Goal: Task Accomplishment & Management: Manage account settings

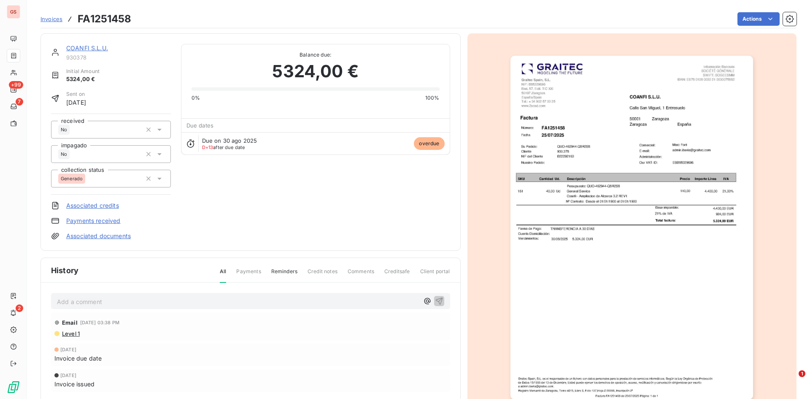
scroll to position [26, 0]
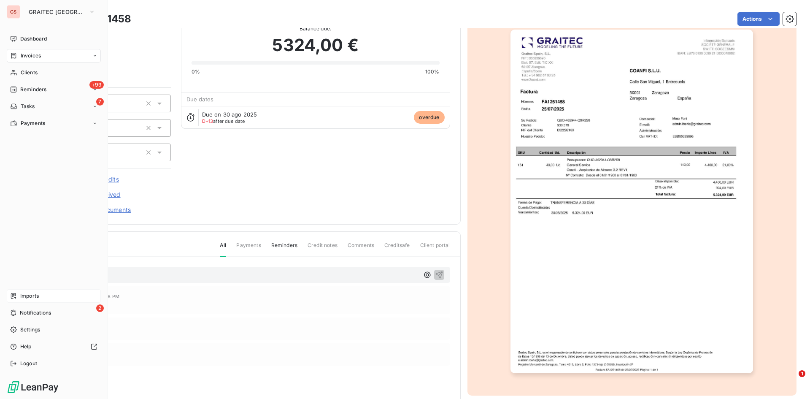
drag, startPoint x: 51, startPoint y: 293, endPoint x: 45, endPoint y: 293, distance: 5.9
click at [51, 293] on div "Imports" at bounding box center [54, 296] width 94 height 14
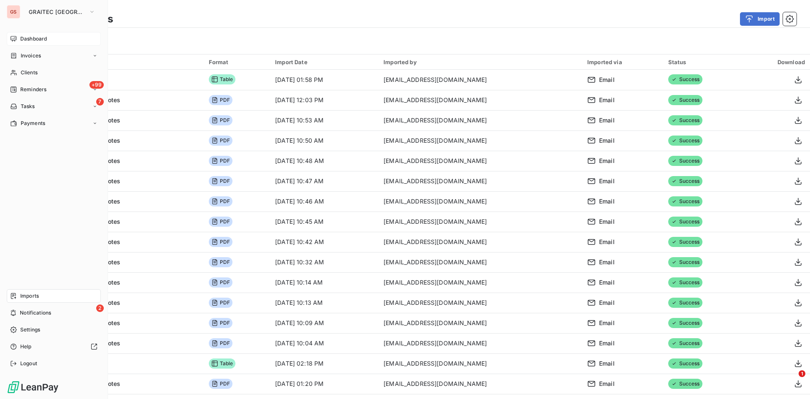
click at [23, 43] on div "Dashboard" at bounding box center [54, 39] width 94 height 14
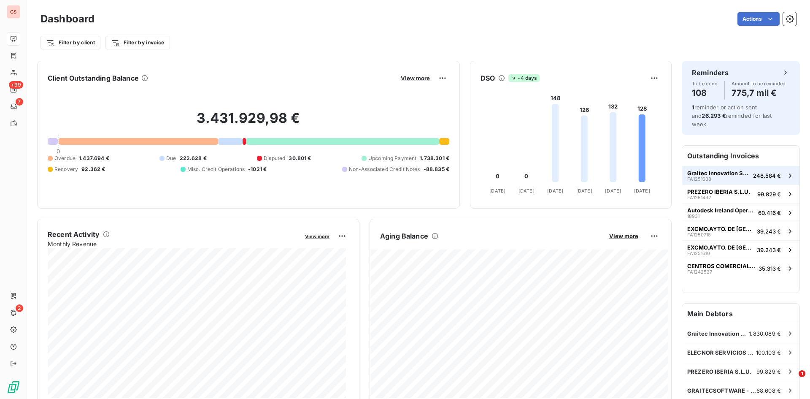
click at [729, 172] on div "Graitec Innovation SAS FA1251608" at bounding box center [718, 176] width 62 height 12
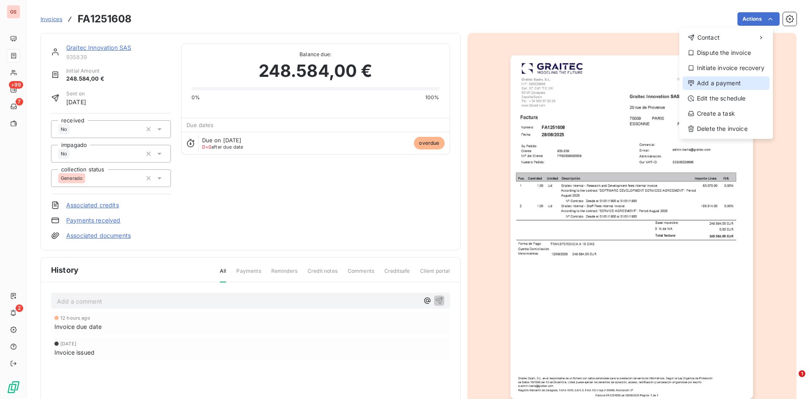
click at [732, 84] on div "Add a payment" at bounding box center [726, 83] width 87 height 14
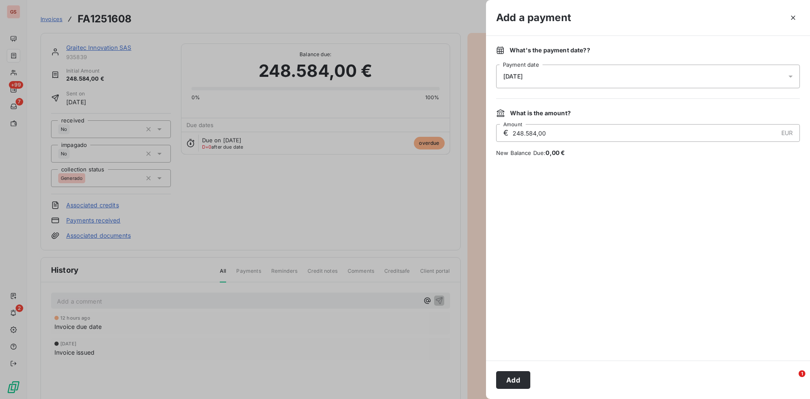
click at [668, 75] on div "[DATE]" at bounding box center [648, 77] width 304 height 24
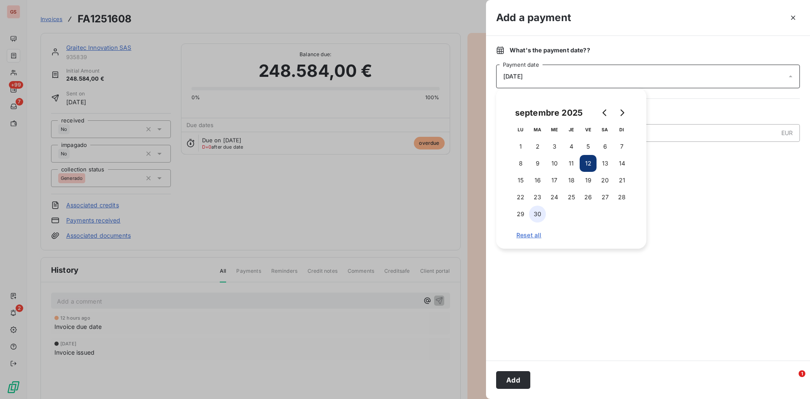
click at [544, 210] on button "30" at bounding box center [537, 213] width 17 height 17
click at [529, 354] on div "What's the payment date? ? [DATE] Payment date What is the amount? € 248.584,00…" at bounding box center [648, 198] width 324 height 324
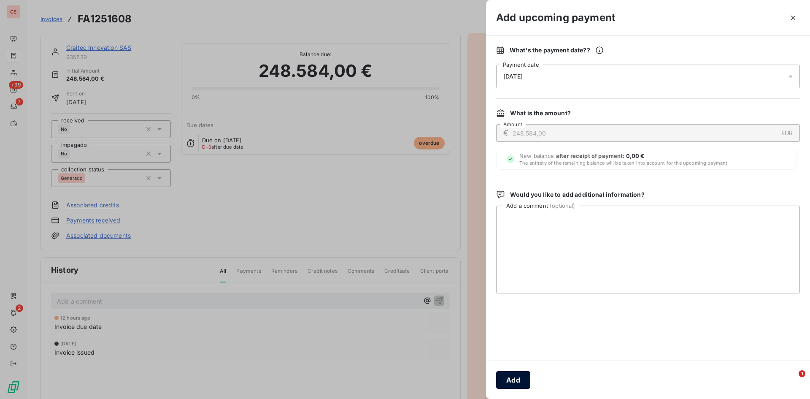
click at [521, 378] on button "Add" at bounding box center [513, 380] width 34 height 18
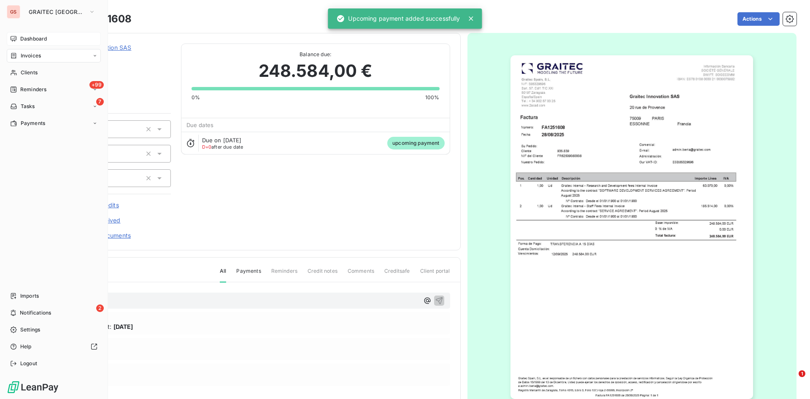
click at [21, 39] on span "Dashboard" at bounding box center [33, 39] width 27 height 8
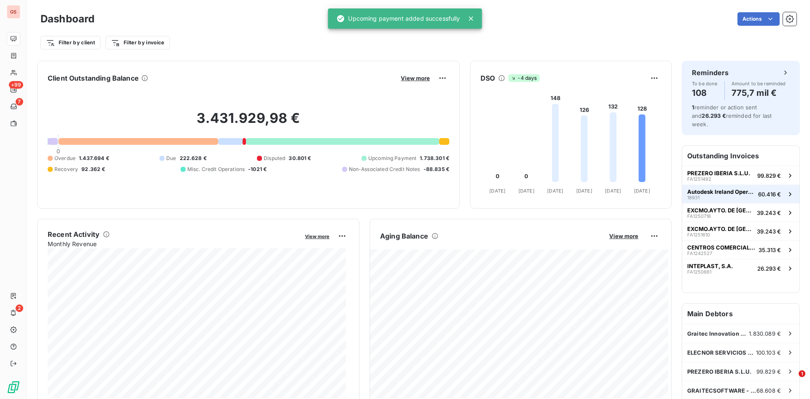
click at [727, 189] on div "Autodesk Ireland Operations [GEOGRAPHIC_DATA] 18931" at bounding box center [721, 194] width 68 height 12
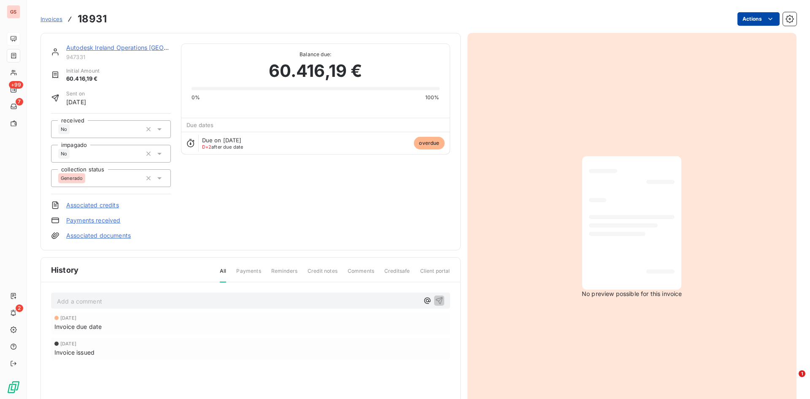
click at [745, 19] on html "GS +99 7 2 Invoices 18931 Actions Autodesk Ireland Operations UC 947331 Initial…" at bounding box center [405, 199] width 810 height 399
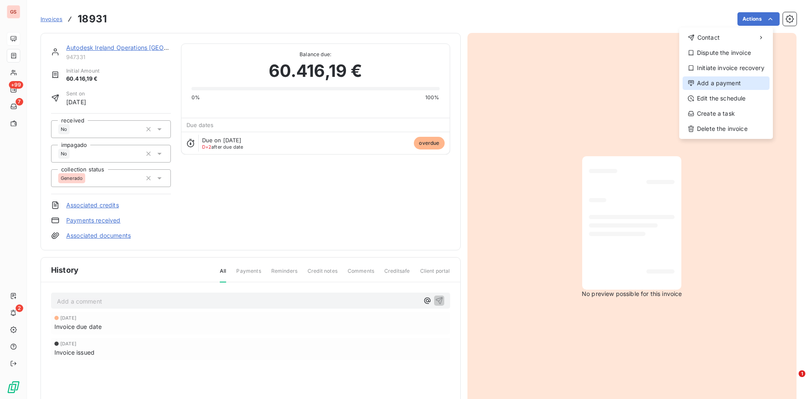
click at [723, 85] on div "Add a payment" at bounding box center [726, 83] width 87 height 14
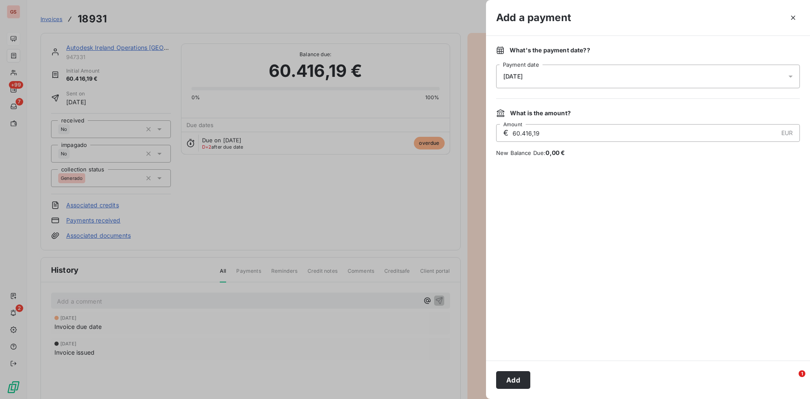
click at [584, 79] on div "[DATE]" at bounding box center [648, 77] width 304 height 24
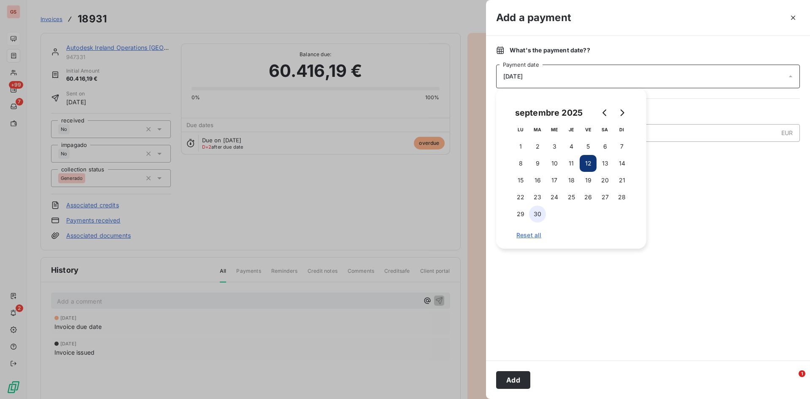
click at [538, 215] on button "30" at bounding box center [537, 213] width 17 height 17
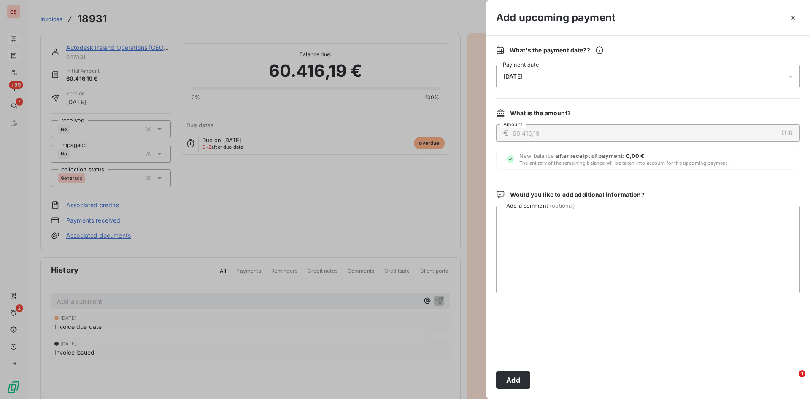
click at [519, 363] on div "Add" at bounding box center [648, 379] width 324 height 38
click at [519, 380] on button "Add" at bounding box center [513, 380] width 34 height 18
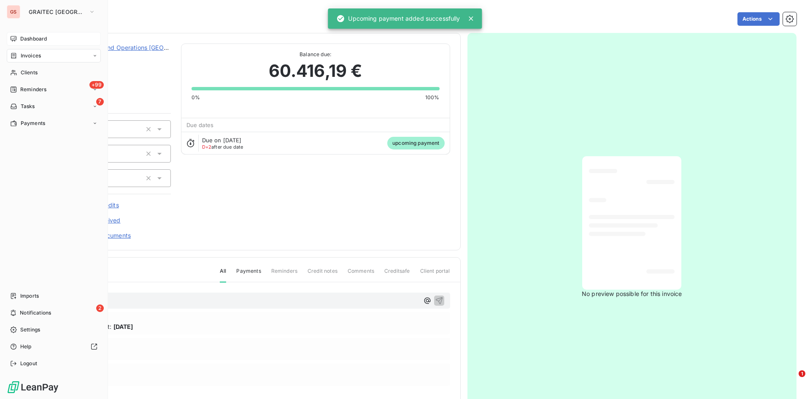
click at [20, 38] on div "Dashboard" at bounding box center [54, 39] width 94 height 14
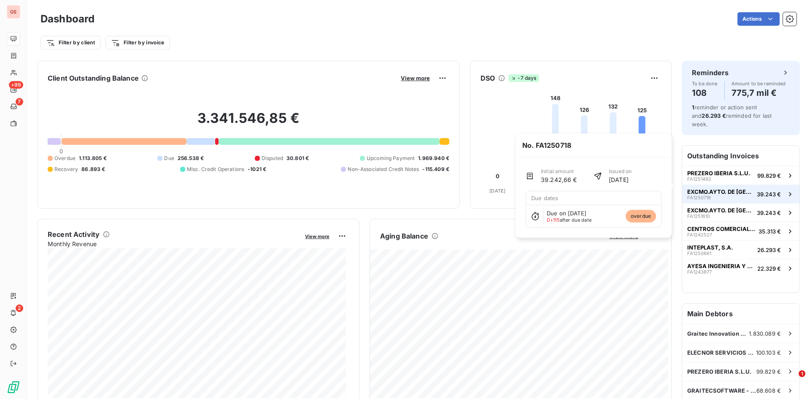
click at [732, 188] on span "EXCMO.AYTO. DE [GEOGRAPHIC_DATA][PERSON_NAME]" at bounding box center [720, 191] width 66 height 7
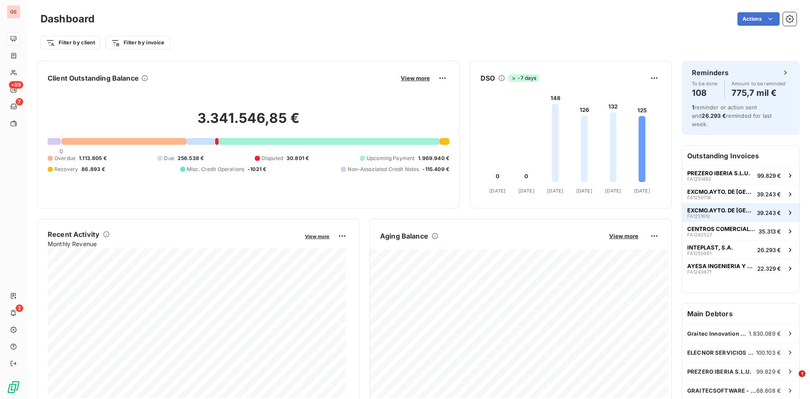
click at [724, 207] on div "EXCMO.AYTO. DE [GEOGRAPHIC_DATA][PERSON_NAME] FA1251610" at bounding box center [720, 213] width 66 height 12
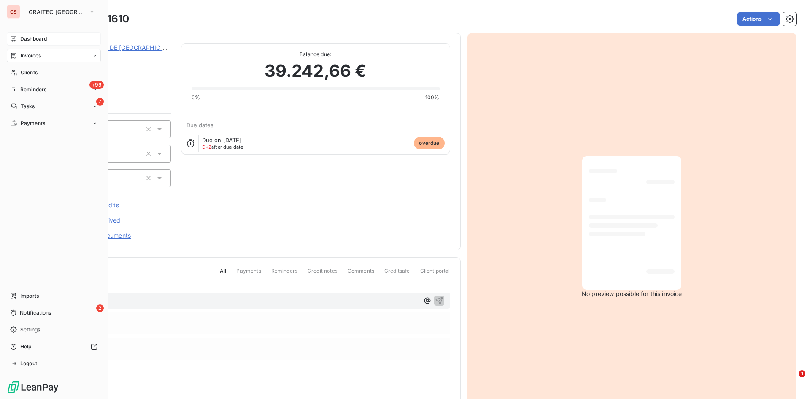
click at [26, 43] on div "Dashboard" at bounding box center [54, 39] width 94 height 14
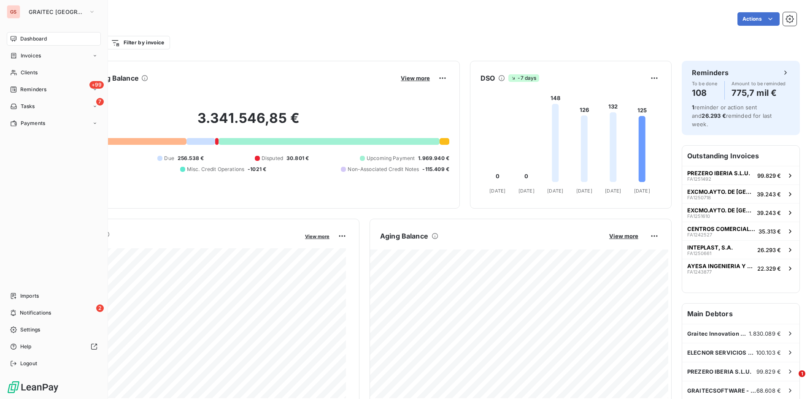
click at [11, 41] on icon at bounding box center [13, 38] width 7 height 7
click at [38, 85] on div "+99 Reminders" at bounding box center [54, 90] width 94 height 14
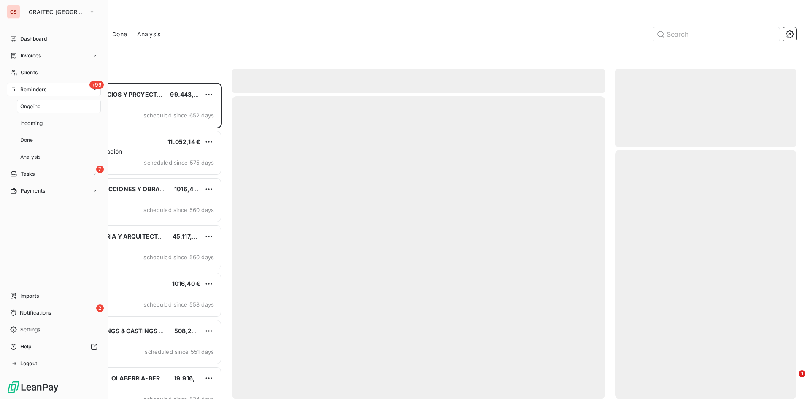
scroll to position [310, 175]
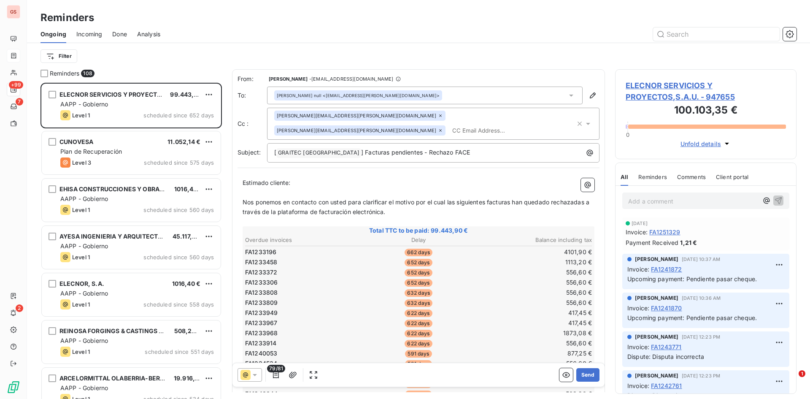
click at [18, 50] on div at bounding box center [14, 56] width 14 height 14
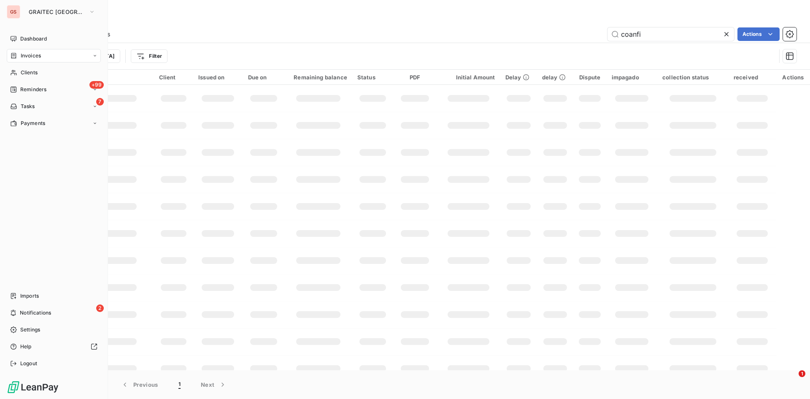
click at [22, 55] on span "Invoices" at bounding box center [31, 56] width 20 height 8
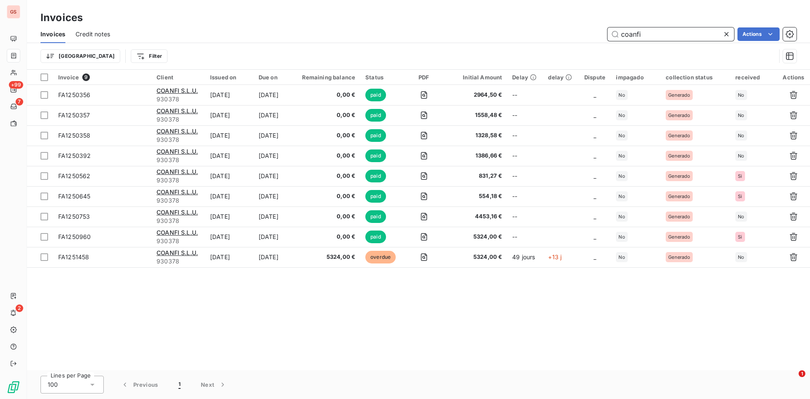
drag, startPoint x: 646, startPoint y: 30, endPoint x: 568, endPoint y: 24, distance: 78.3
click at [568, 24] on div "Invoices Invoices Credit notes coanfi Actions Trier Filter" at bounding box center [418, 35] width 783 height 70
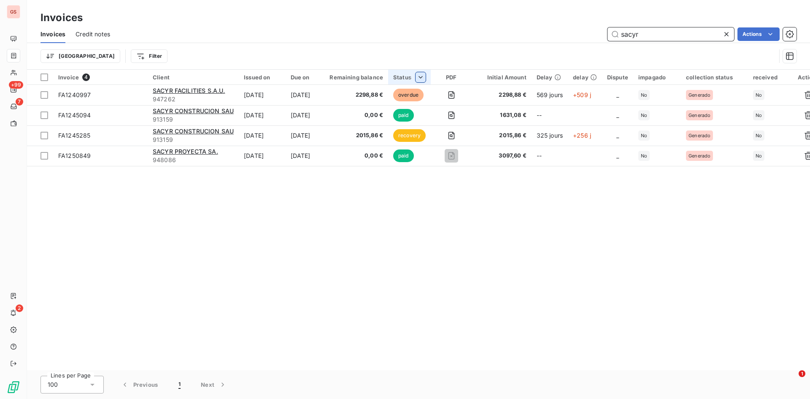
type input "sacyr"
click at [339, 102] on div at bounding box center [370, 100] width 122 height 18
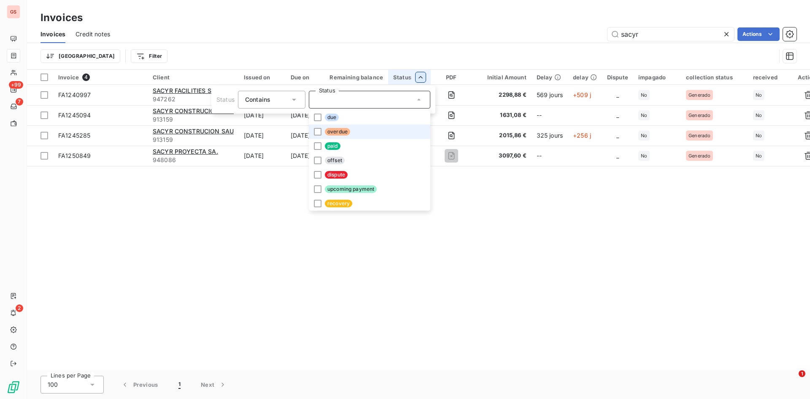
click at [343, 127] on li "overdue" at bounding box center [370, 131] width 122 height 14
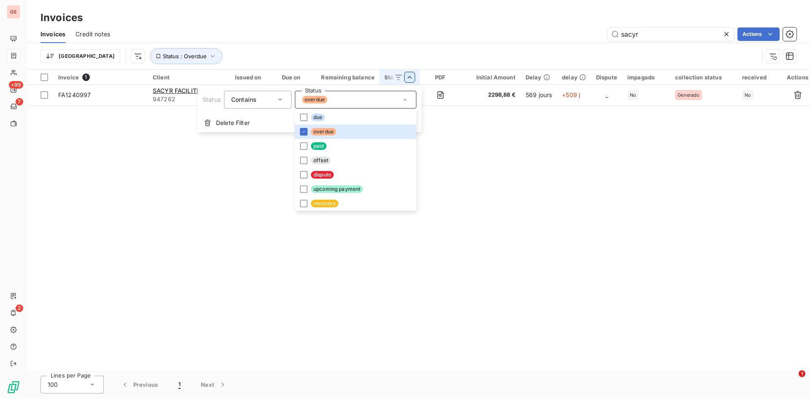
click at [478, 211] on html "GS +99 7 2 Invoices Invoices Credit notes sacyr Actions Trier Status : Overdue …" at bounding box center [405, 199] width 810 height 399
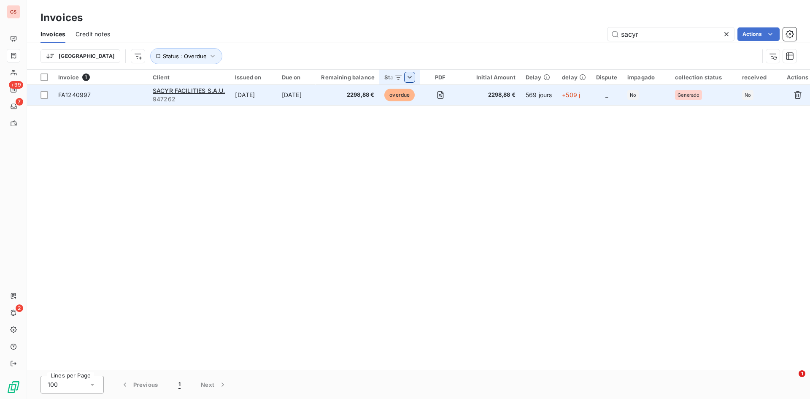
click at [213, 101] on span "947262" at bounding box center [189, 99] width 72 height 8
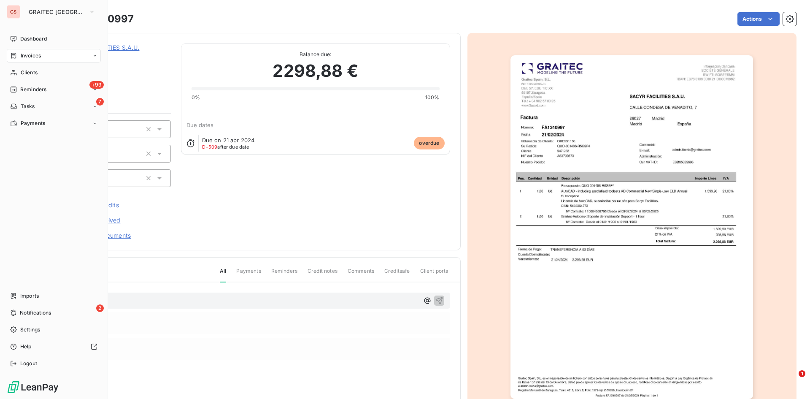
click at [35, 57] on span "Invoices" at bounding box center [31, 56] width 20 height 8
click at [34, 55] on span "Invoices" at bounding box center [31, 56] width 20 height 8
click at [34, 67] on div "Invoices" at bounding box center [59, 73] width 84 height 14
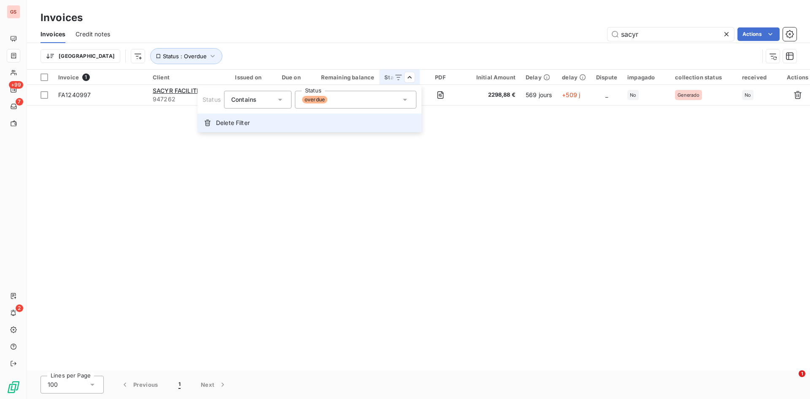
click at [239, 122] on span "Delete Filter" at bounding box center [233, 123] width 34 height 8
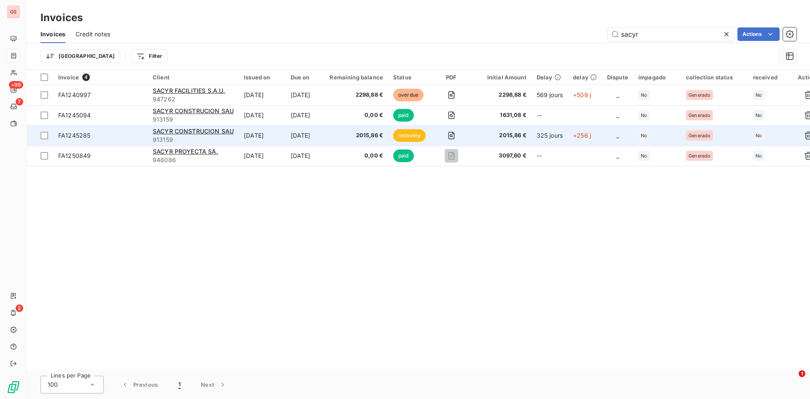
click at [325, 134] on td "Dec 30, 2024" at bounding box center [305, 135] width 39 height 20
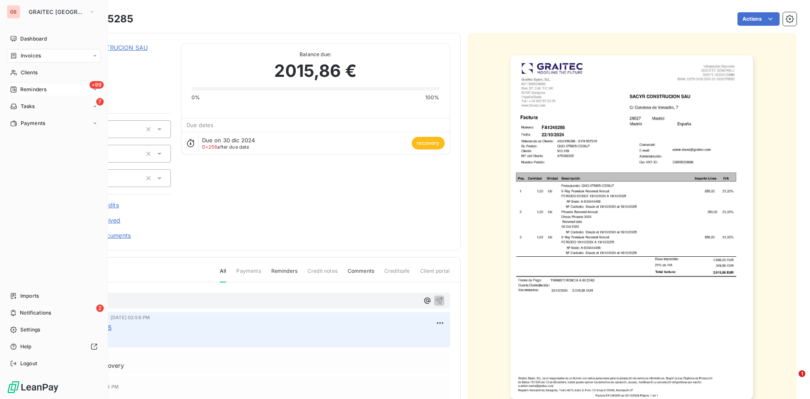
click at [27, 92] on span "Reminders" at bounding box center [33, 90] width 26 height 8
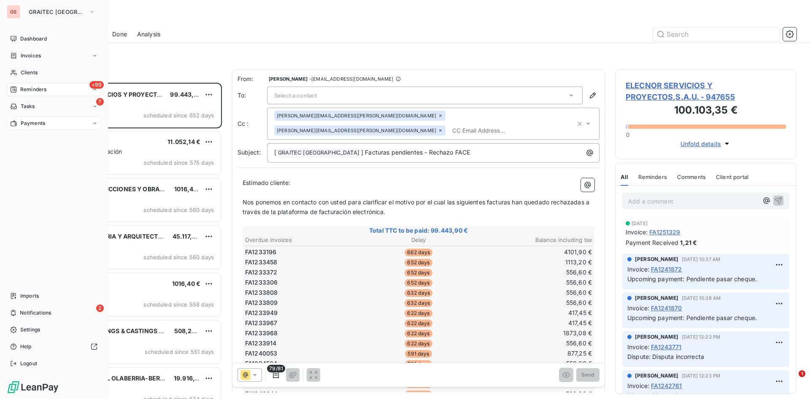
scroll to position [310, 175]
click at [18, 100] on div "7 Tasks" at bounding box center [54, 107] width 94 height 14
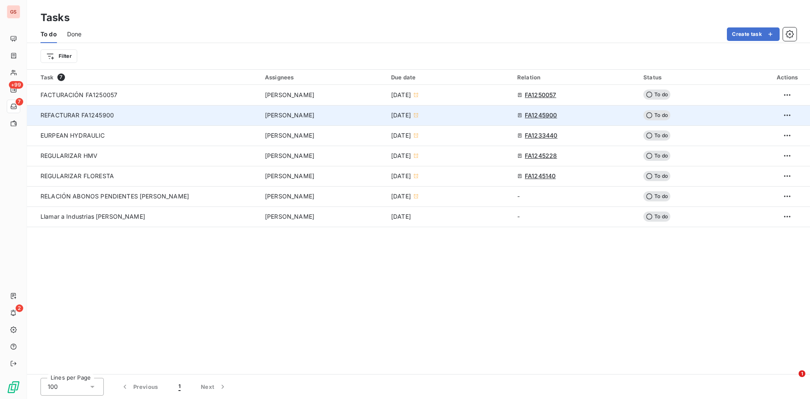
click at [136, 114] on div "REFACTURAR FA1245900" at bounding box center [122, 115] width 162 height 8
type input "08/21/2025"
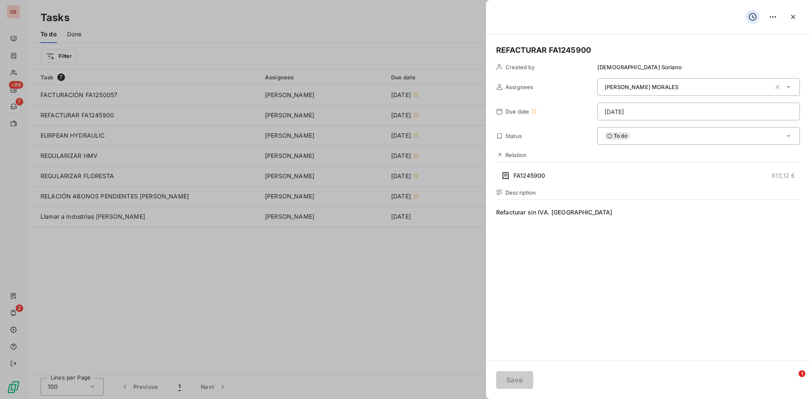
click at [141, 95] on div at bounding box center [405, 199] width 810 height 399
click at [147, 89] on div at bounding box center [405, 199] width 810 height 399
click at [791, 15] on icon "button" at bounding box center [793, 17] width 8 height 8
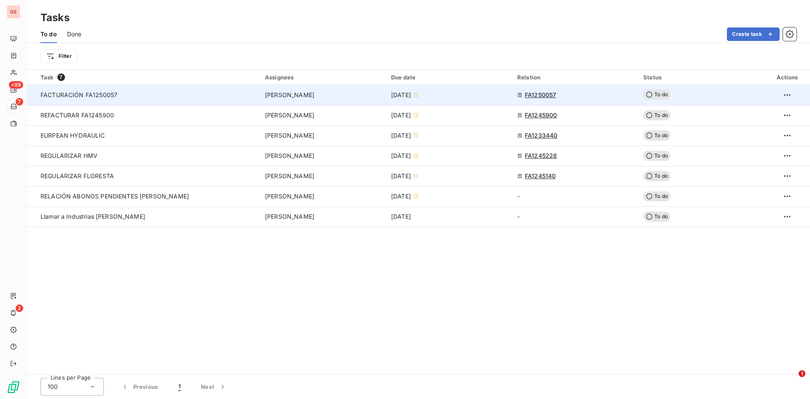
click at [191, 91] on div "FACTURACIÓN FA1250057" at bounding box center [122, 95] width 162 height 8
type input "08/12/2025"
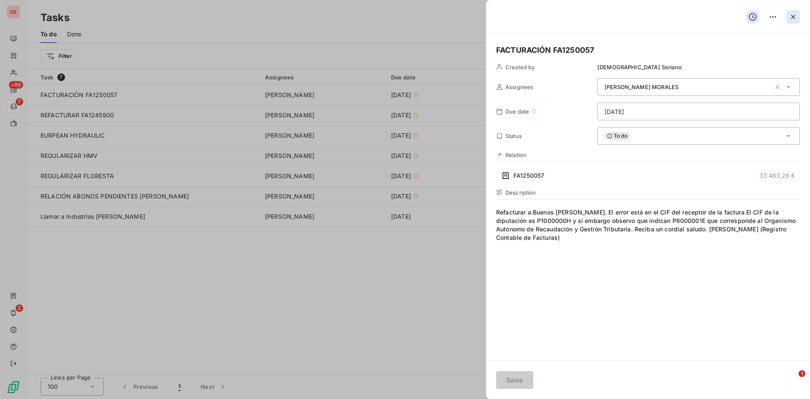
click at [792, 17] on icon "button" at bounding box center [793, 17] width 8 height 8
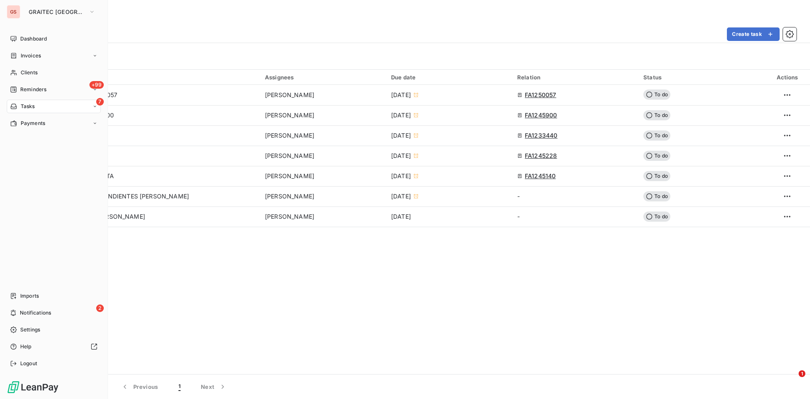
click at [39, 63] on nav "Dashboard Invoices Clients +99 Reminders 7 Tasks Payments" at bounding box center [54, 81] width 94 height 98
click at [38, 58] on span "Invoices" at bounding box center [31, 56] width 20 height 8
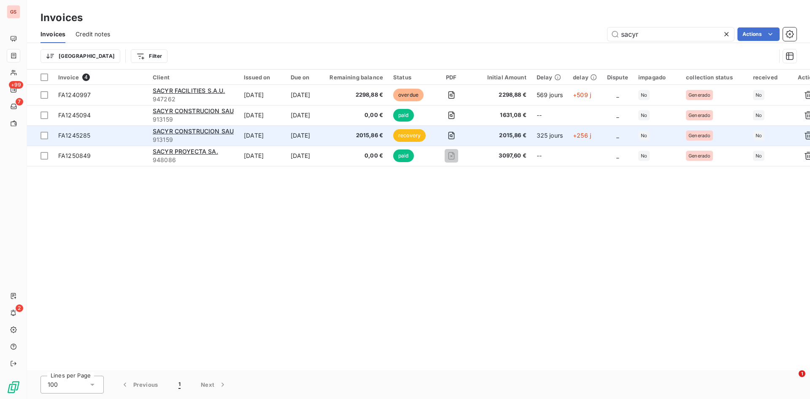
click at [257, 132] on td "Oct 22, 2024" at bounding box center [262, 135] width 46 height 20
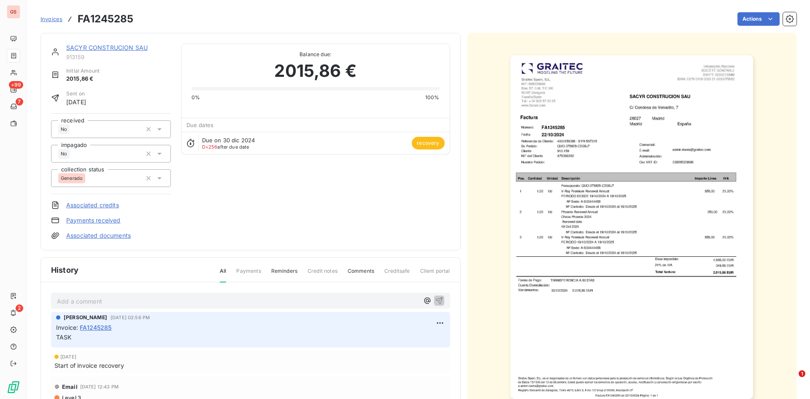
click at [703, 88] on img "button" at bounding box center [632, 226] width 243 height 343
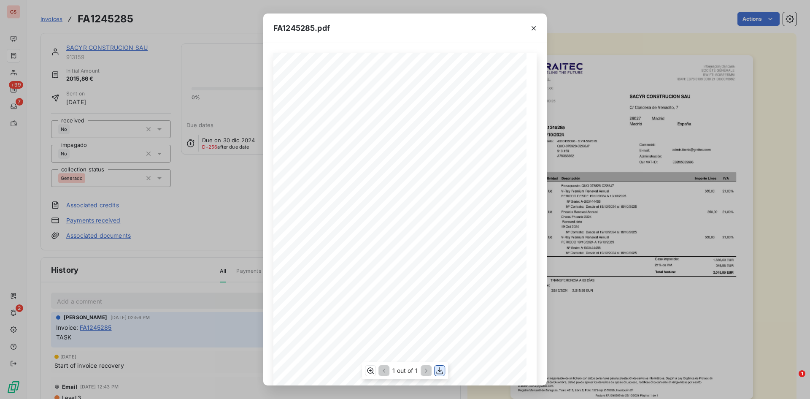
click at [441, 367] on icon "button" at bounding box center [439, 370] width 8 height 8
